Goal: Ask a question

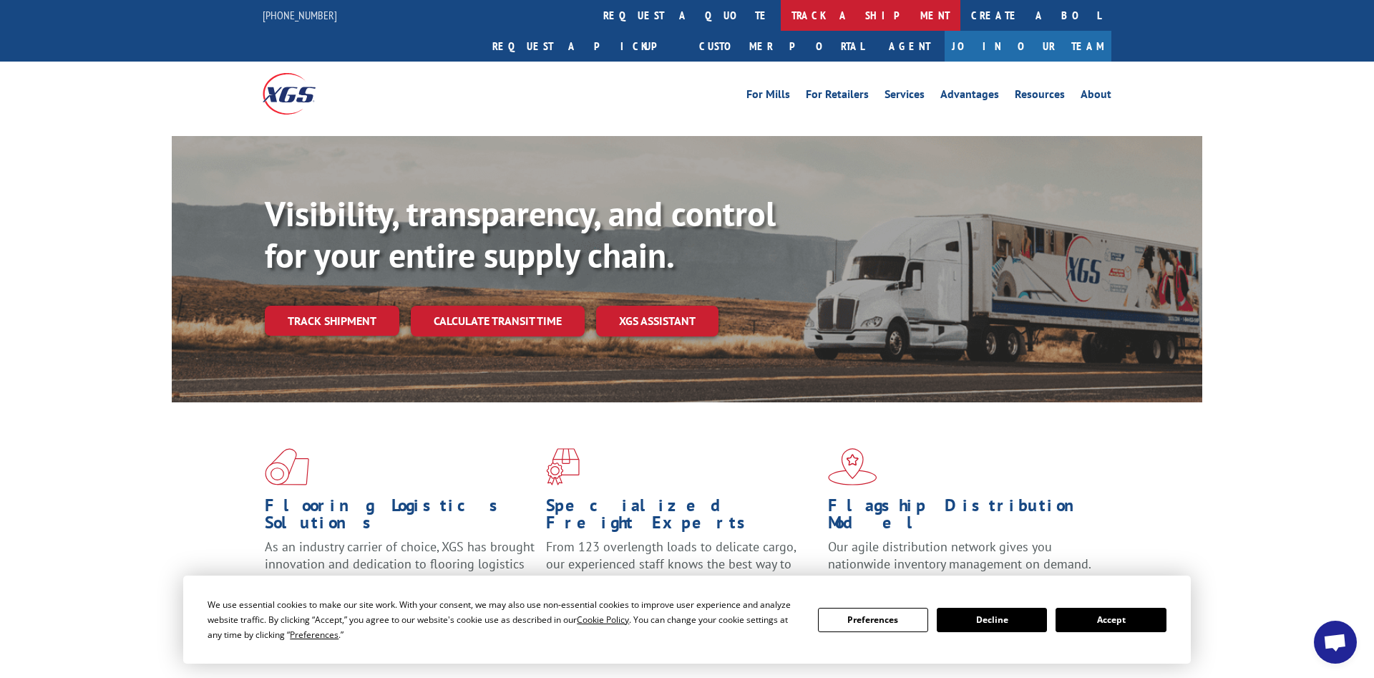
click at [781, 19] on link "track a shipment" at bounding box center [871, 15] width 180 height 31
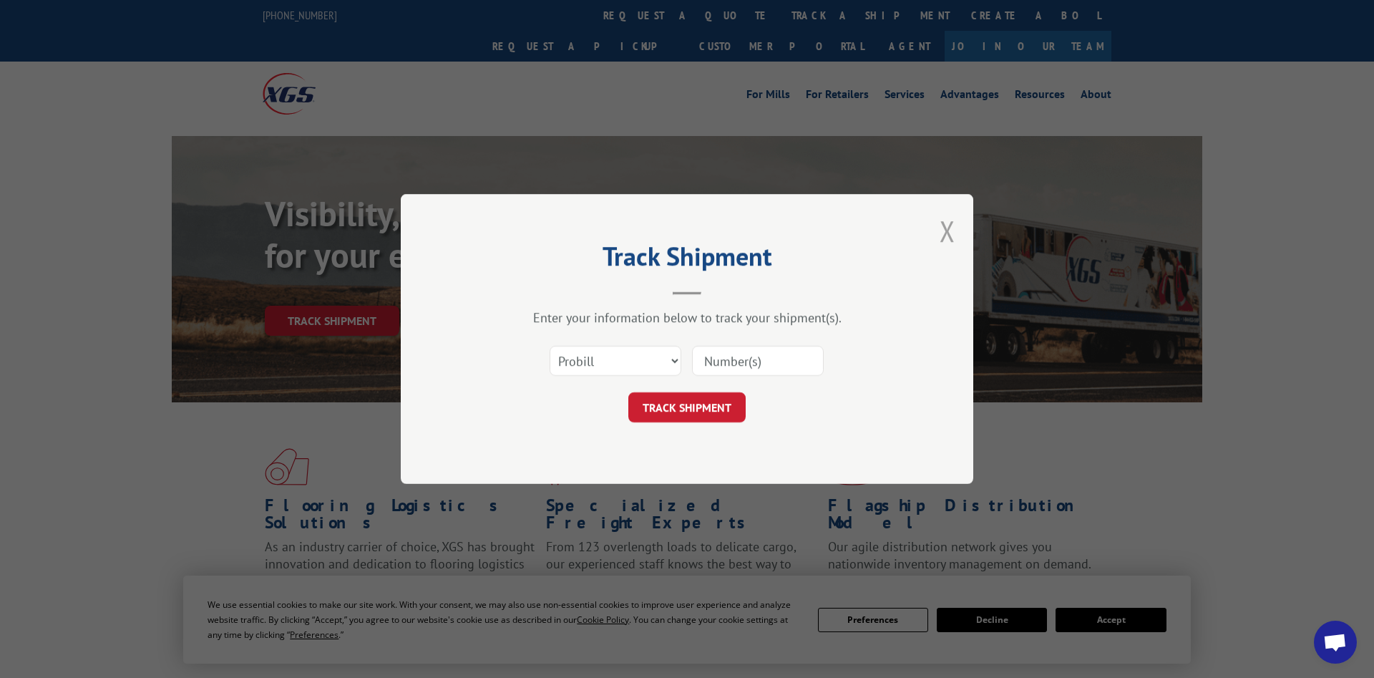
click at [946, 234] on button "Close modal" at bounding box center [948, 231] width 16 height 38
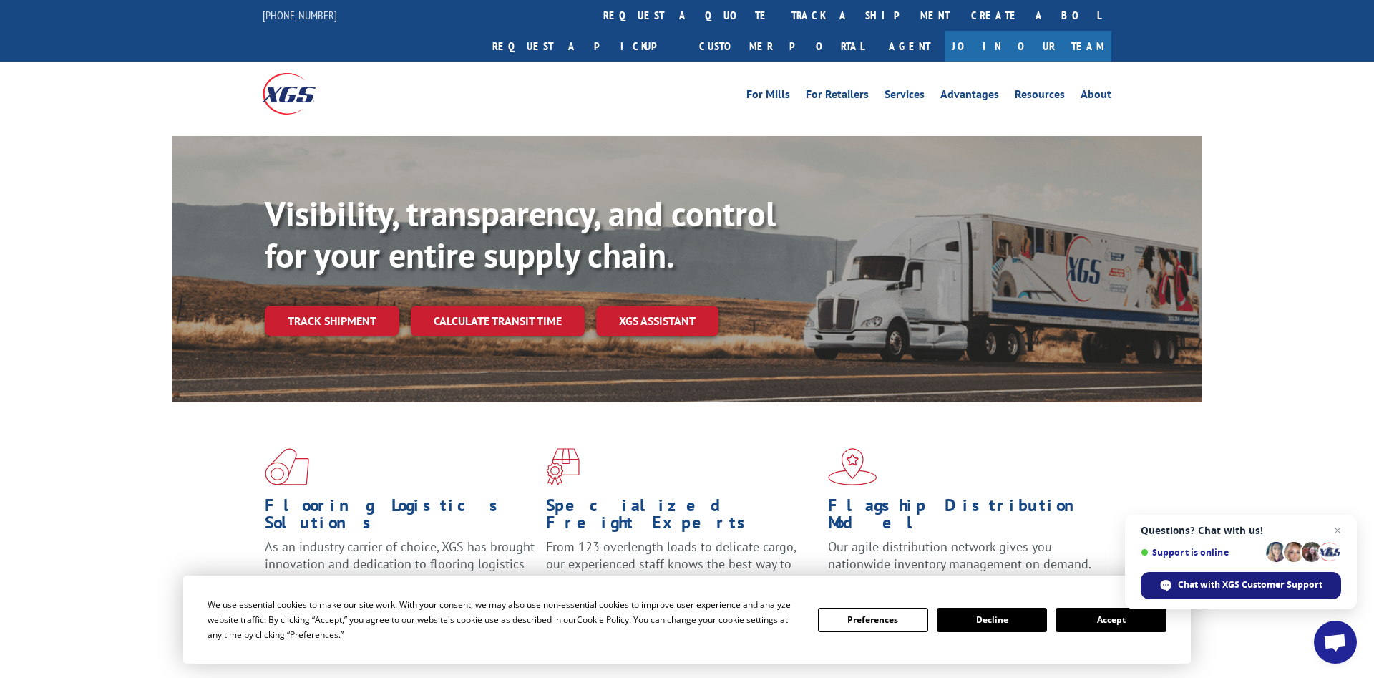
click at [1258, 584] on span "Chat with XGS Customer Support" at bounding box center [1250, 584] width 145 height 13
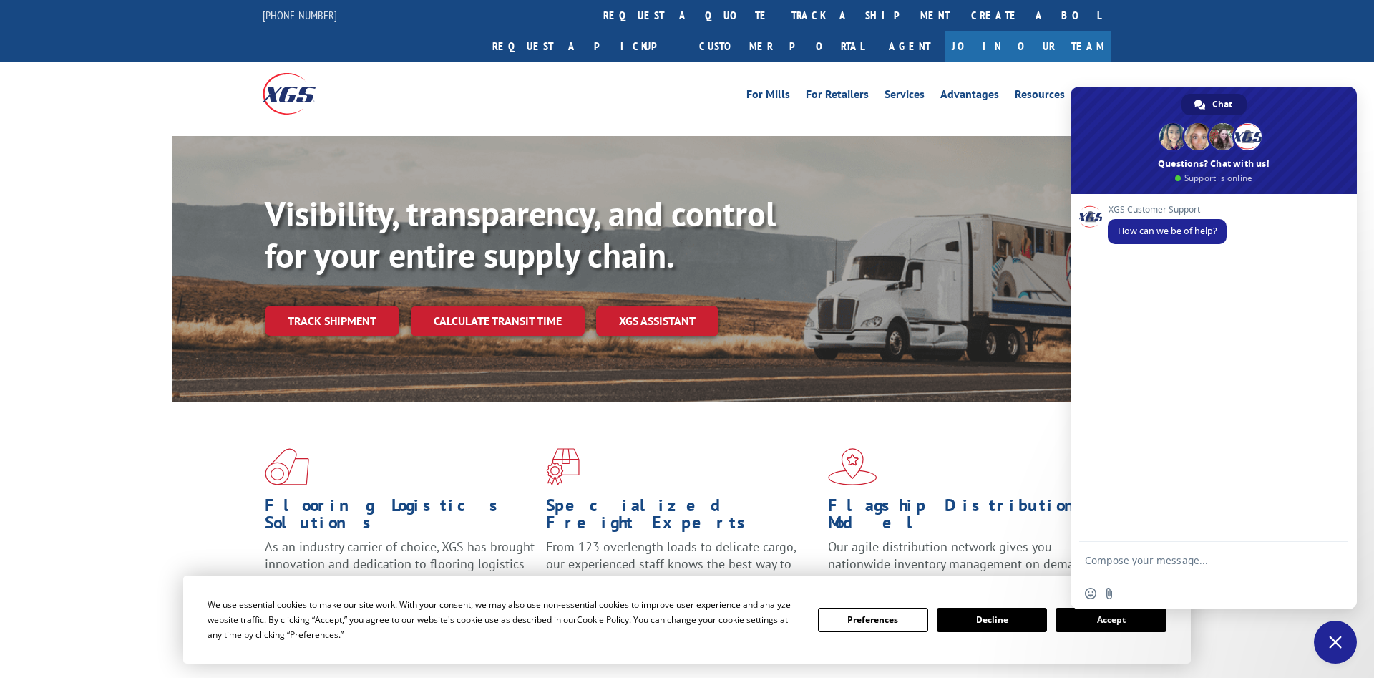
click at [1144, 557] on textarea "Compose your message..." at bounding box center [1198, 560] width 226 height 13
type textarea "claim"
click at [1313, 394] on div "XGS Customer Support How can we be of help? [DATE] claim Just now" at bounding box center [1213, 368] width 286 height 348
click at [1147, 557] on textarea "Compose your message..." at bounding box center [1198, 560] width 226 height 13
click at [1149, 562] on textarea "Compose your message..." at bounding box center [1198, 560] width 226 height 13
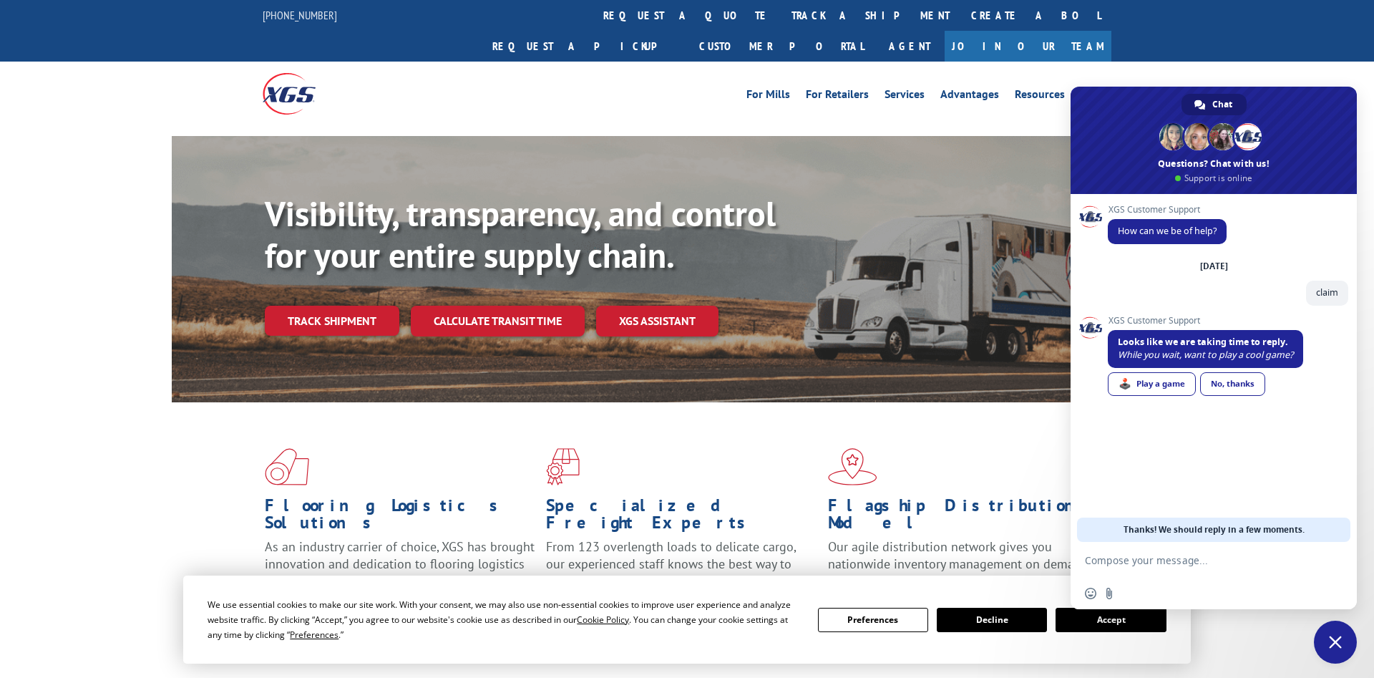
click at [1335, 370] on div "XGS Customer Support Looks like we are taking time to reply. While you wait, wa…" at bounding box center [1228, 365] width 240 height 99
click at [1238, 385] on div "No, thanks" at bounding box center [1232, 384] width 65 height 24
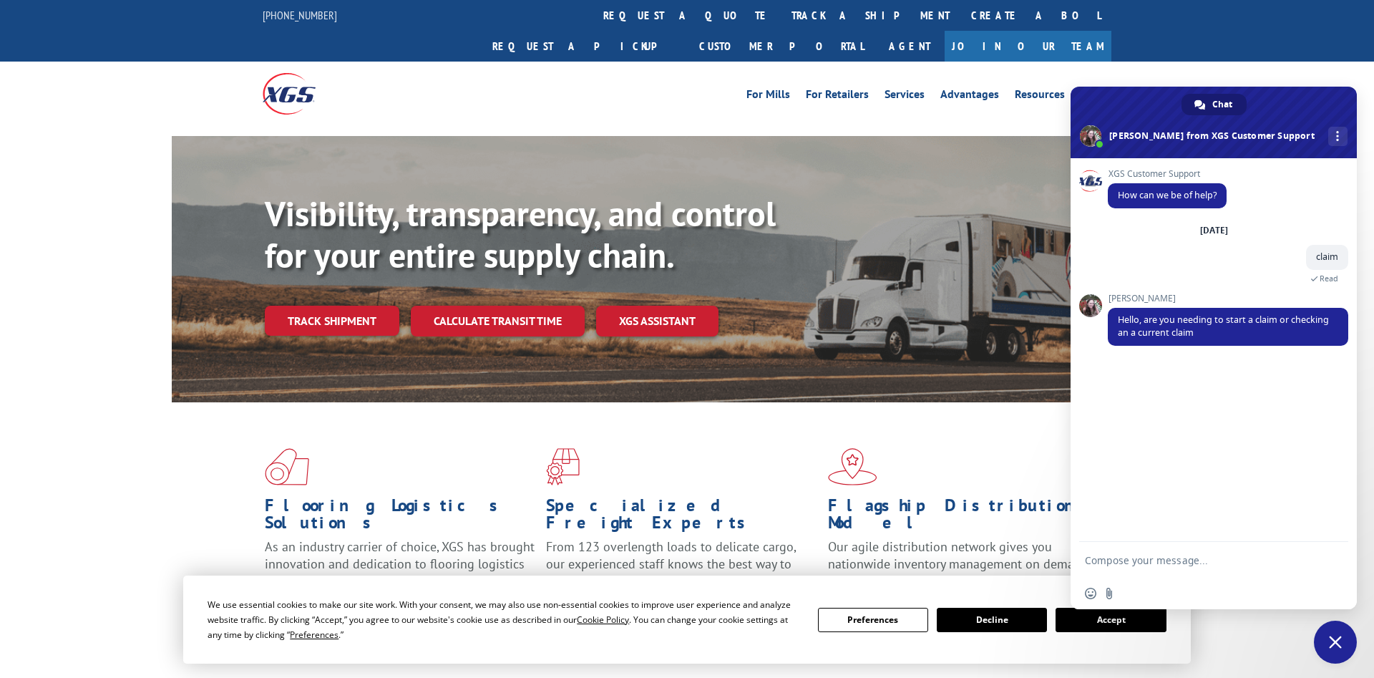
click at [1122, 561] on textarea "Compose your message..." at bounding box center [1198, 560] width 226 height 13
type textarea "claim number 73680-25"
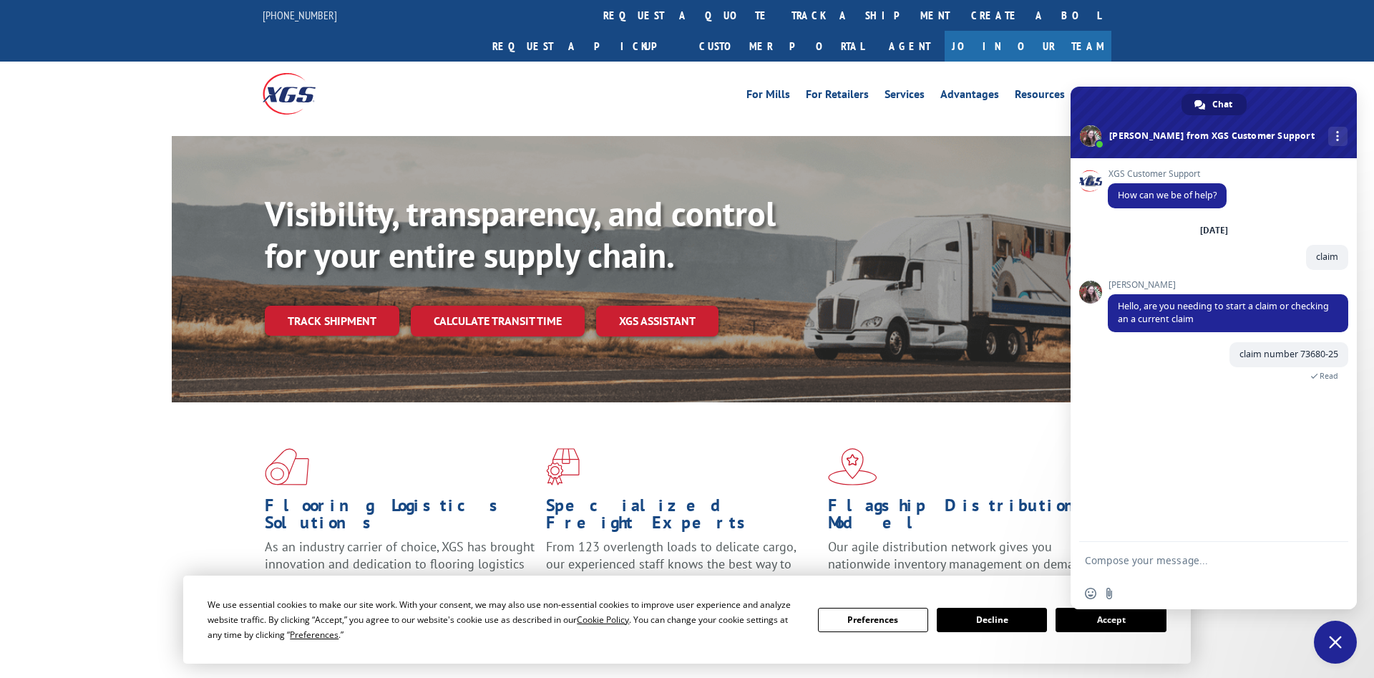
click at [1345, 479] on div "XGS Customer Support How can we be of help? [DATE] claim 3 minutes ago [PERSON_…" at bounding box center [1213, 350] width 286 height 384
click at [1327, 471] on div "XGS Customer Support How can we be of help? [DATE] claim 4 minutes ago [PERSON_…" at bounding box center [1213, 350] width 286 height 384
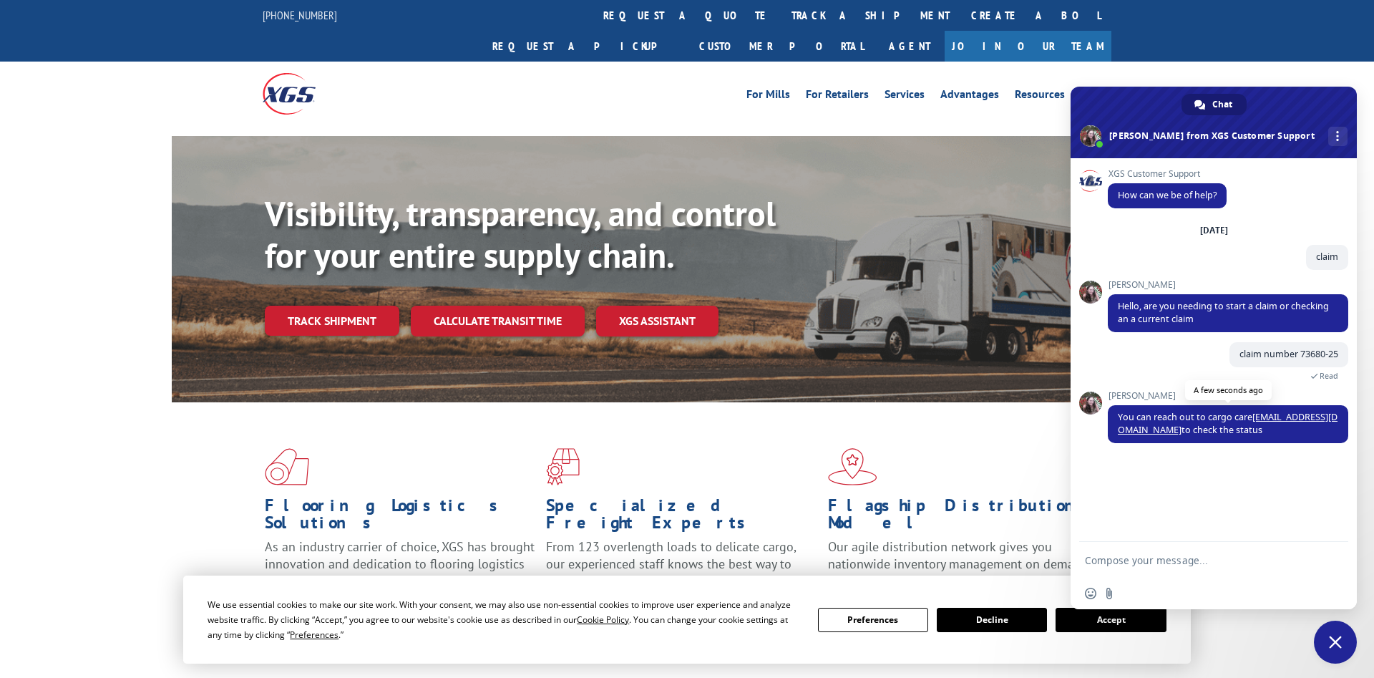
drag, startPoint x: 1253, startPoint y: 419, endPoint x: 1138, endPoint y: 438, distance: 116.0
click at [1138, 438] on span "You can reach out to cargo care [EMAIL_ADDRESS][DOMAIN_NAME] to check the status" at bounding box center [1228, 424] width 240 height 38
copy span "[EMAIL_ADDRESS][DOMAIN_NAME]"
click at [1171, 569] on form at bounding box center [1198, 561] width 226 height 39
click at [1171, 560] on textarea "Compose your message..." at bounding box center [1198, 560] width 226 height 13
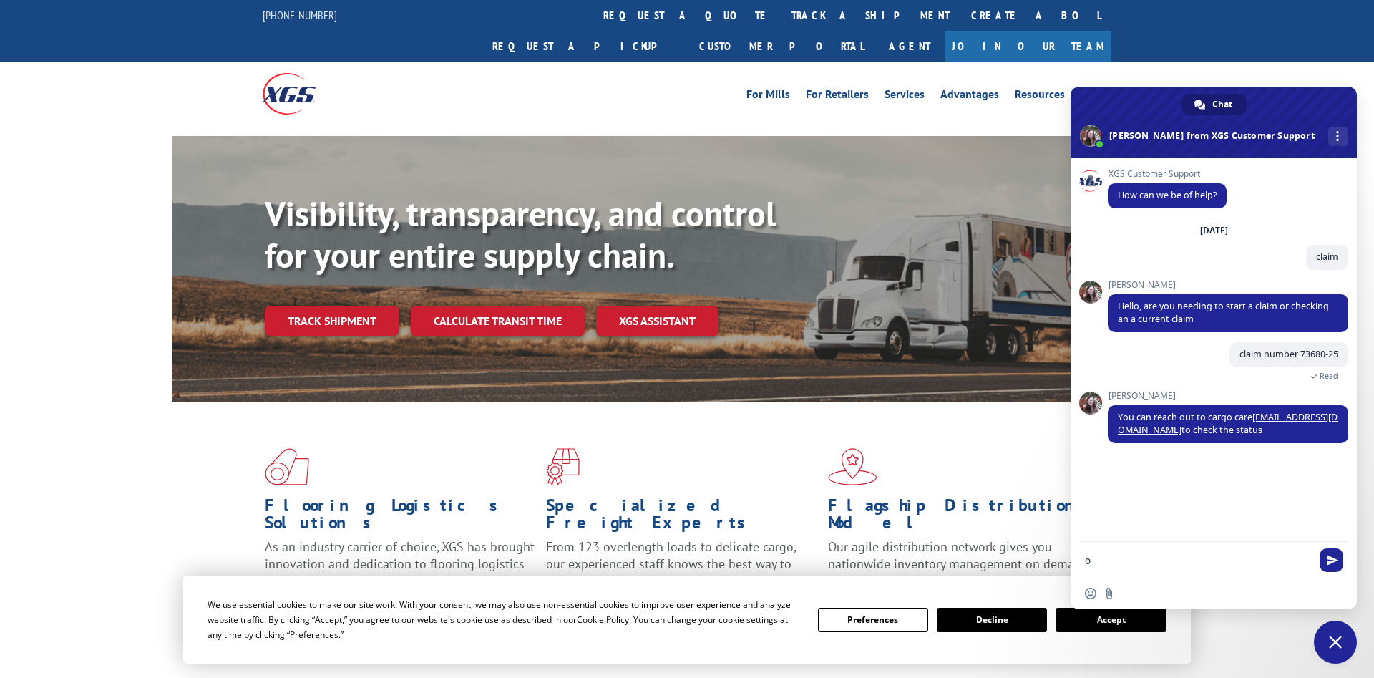
type textarea "ok"
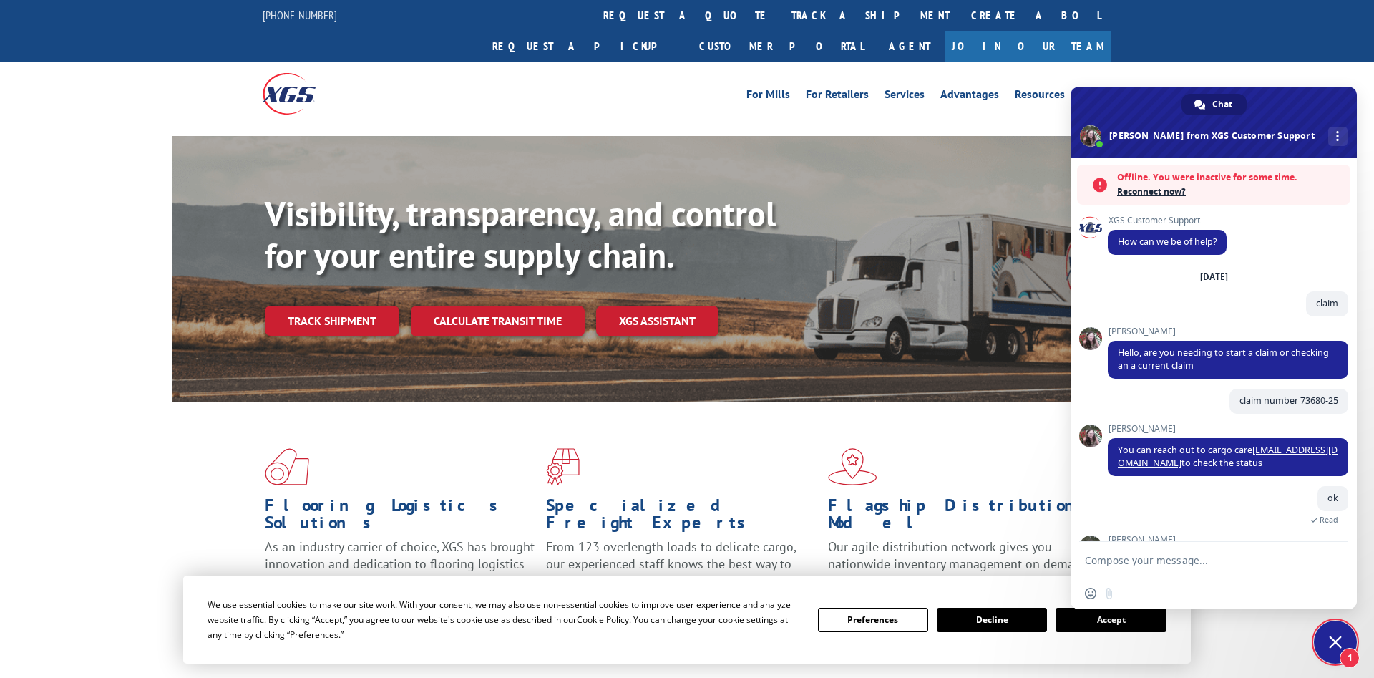
scroll to position [49, 0]
